Goal: Use online tool/utility: Utilize a website feature to perform a specific function

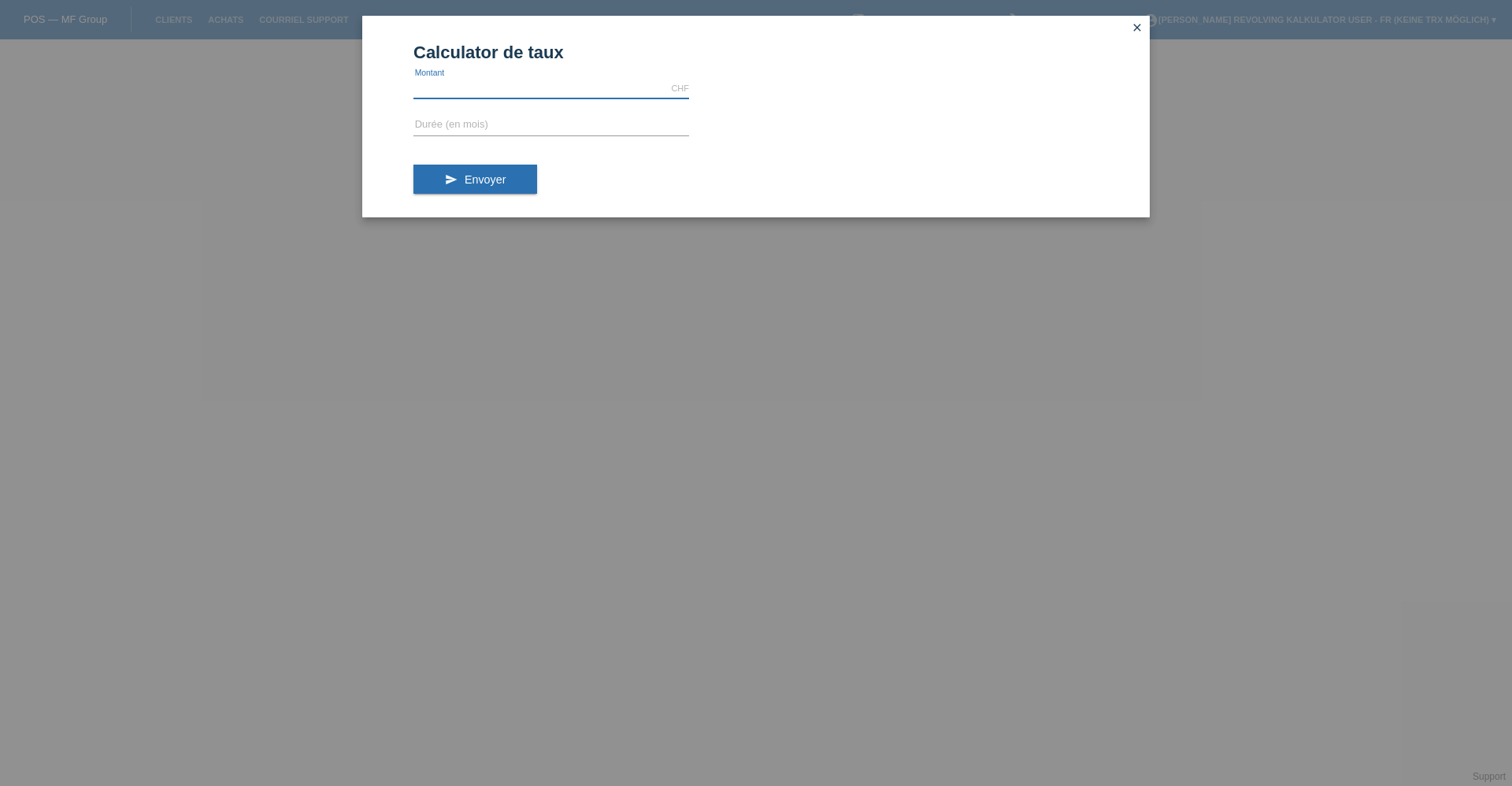
click at [506, 79] on input "text" at bounding box center [551, 88] width 276 height 20
type input "500.00"
drag, startPoint x: 1041, startPoint y: 163, endPoint x: 921, endPoint y: 116, distance: 128.9
click at [1037, 160] on div "send Envoyer" at bounding box center [756, 184] width 685 height 65
click at [525, 157] on div "send Envoyer" at bounding box center [756, 184] width 685 height 65
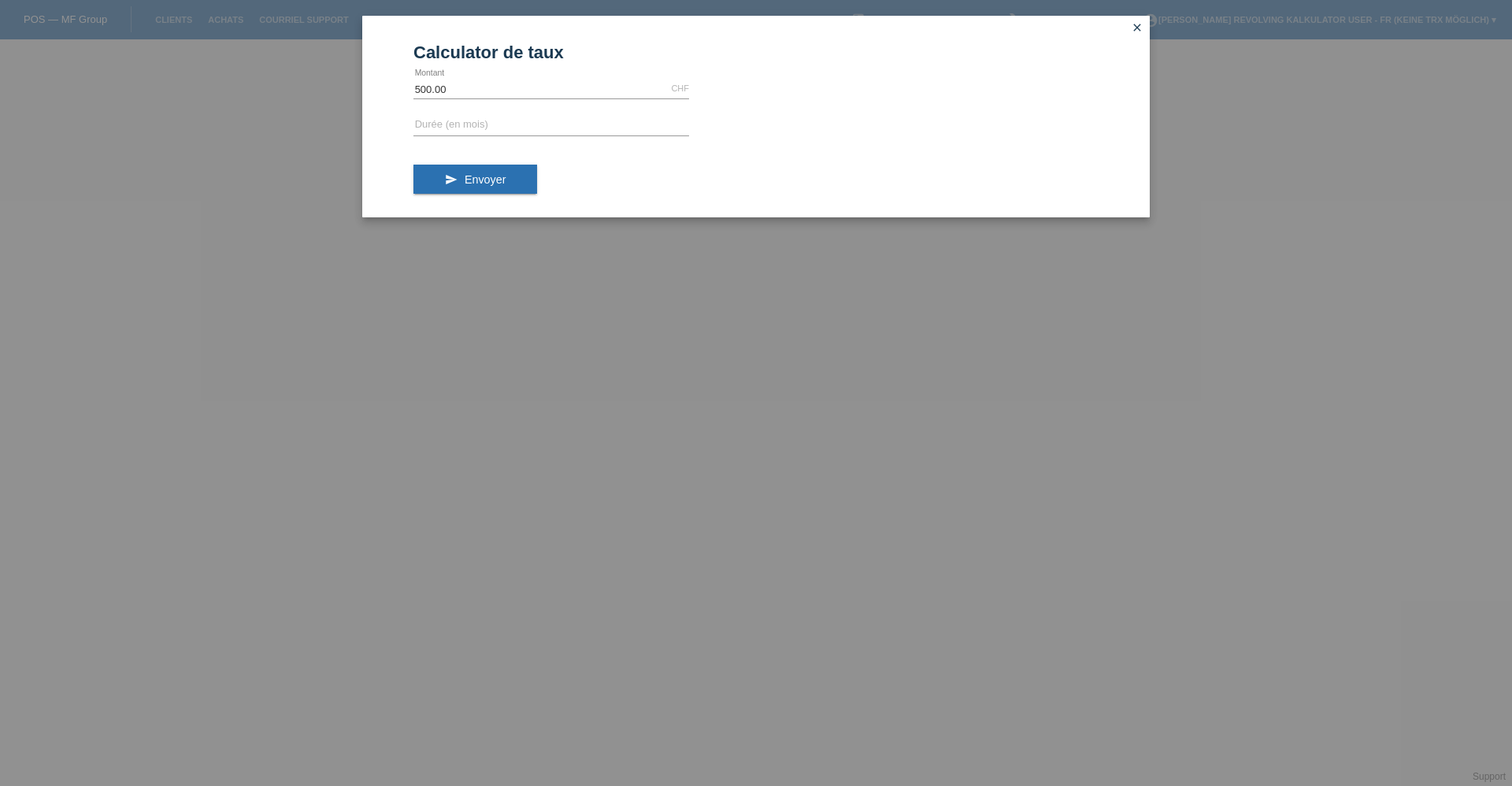
click at [531, 138] on form "Calculator de taux 500.00 CHF error [GEOGRAPHIC_DATA] error Durée (en mois) sen…" at bounding box center [756, 130] width 685 height 175
click at [537, 136] on icon at bounding box center [551, 136] width 276 height 1
click at [543, 112] on form "Calculator de taux 500.00 CHF error [GEOGRAPHIC_DATA] error Durée (en mois) sen…" at bounding box center [756, 130] width 685 height 175
click at [458, 127] on input "text" at bounding box center [551, 125] width 276 height 20
click at [486, 181] on span "Envoyer" at bounding box center [484, 179] width 40 height 12
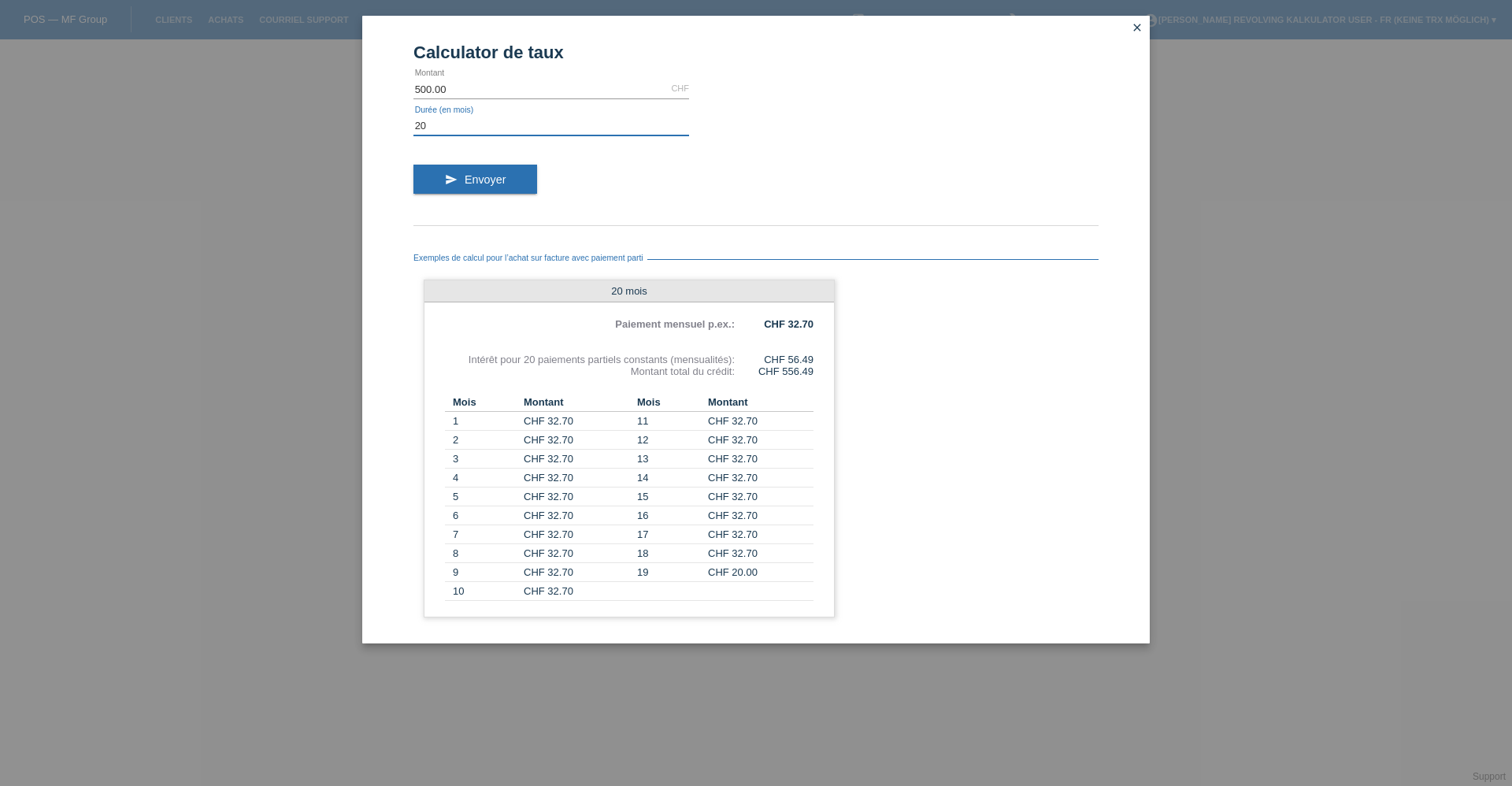
click at [443, 123] on input "20" at bounding box center [551, 125] width 276 height 20
type input "10"
click at [458, 183] on button "send Envoyer" at bounding box center [475, 180] width 123 height 30
